Goal: Feedback & Contribution: Leave review/rating

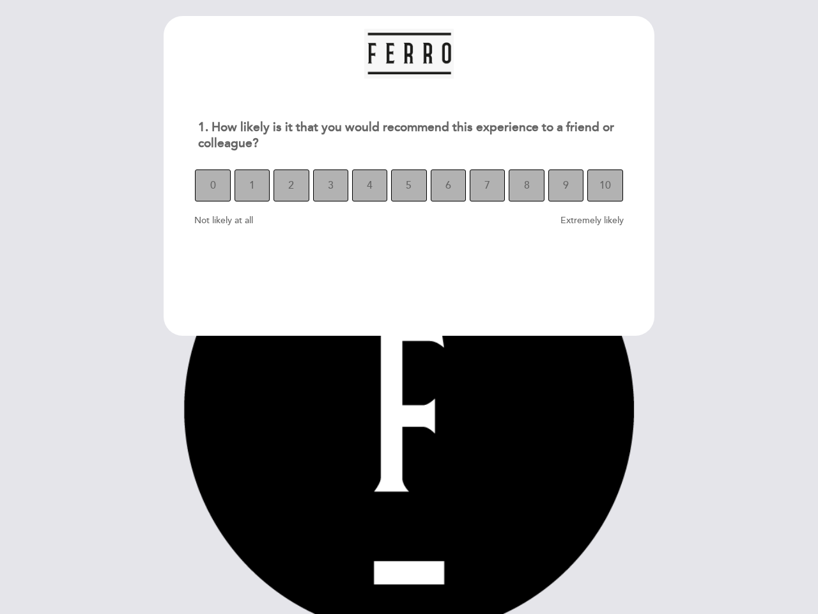
click at [409, 307] on section "1. How likely is it that you would recommend this experience to a friend or col…" at bounding box center [409, 176] width 491 height 320
click at [212, 185] on span "0" at bounding box center [213, 185] width 6 height 36
click at [252, 185] on span "1" at bounding box center [252, 185] width 6 height 36
click at [291, 185] on span "2" at bounding box center [291, 185] width 6 height 36
click at [330, 185] on span "3" at bounding box center [331, 185] width 6 height 36
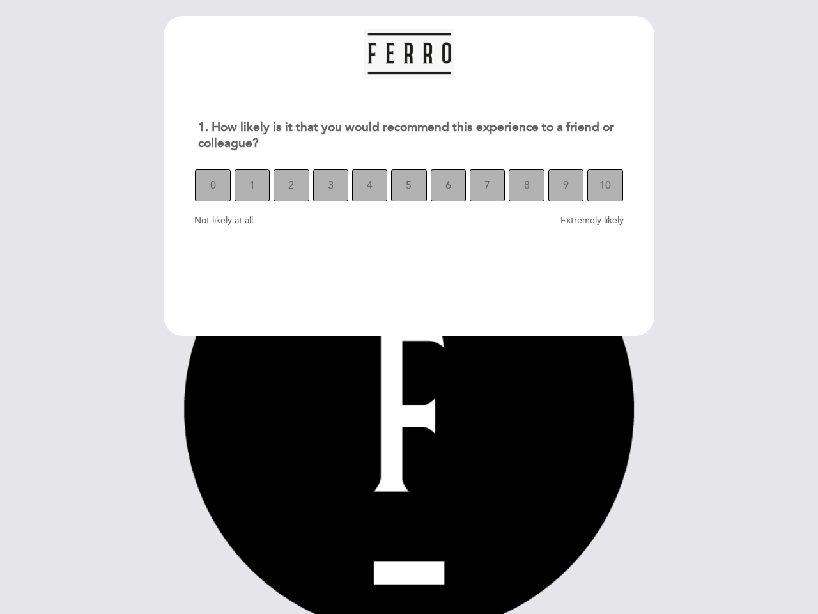
click at [369, 185] on span "4" at bounding box center [370, 185] width 6 height 36
click at [408, 185] on span "5" at bounding box center [409, 185] width 6 height 36
click at [448, 185] on span "6" at bounding box center [449, 185] width 6 height 36
click at [487, 185] on span "7" at bounding box center [488, 185] width 6 height 36
click at [526, 185] on span "8" at bounding box center [527, 185] width 6 height 36
